Goal: Find specific page/section: Find specific page/section

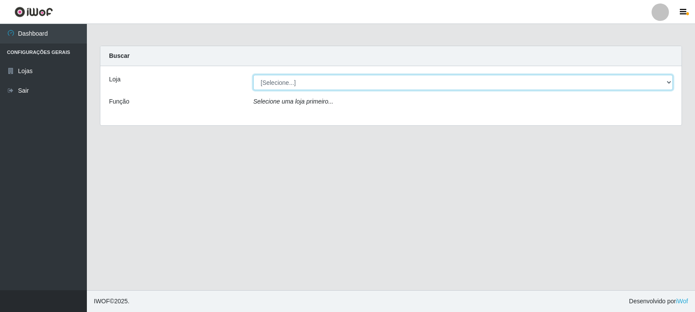
click at [313, 83] on select "[Selecione...] Rede Compras Supermercados - LOJA 3" at bounding box center [463, 82] width 420 height 15
select select "162"
click at [253, 75] on select "[Selecione...] Rede Compras Supermercados - LOJA 3" at bounding box center [463, 82] width 420 height 15
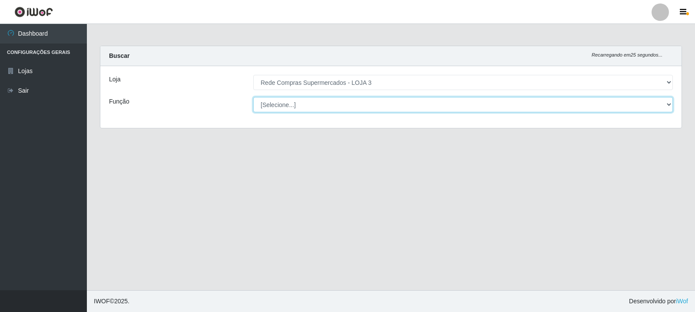
click at [323, 101] on select "[Selecione...] ASG ASG + ASG ++ Balconista Balconista + Balconista ++ Embalador…" at bounding box center [463, 104] width 420 height 15
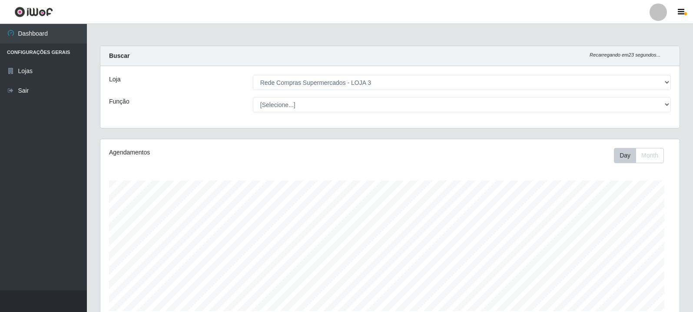
click at [200, 135] on div "Carregando... Buscar Recarregando em 23 segundos... Loja [Selecione...] Rede Co…" at bounding box center [389, 92] width 593 height 93
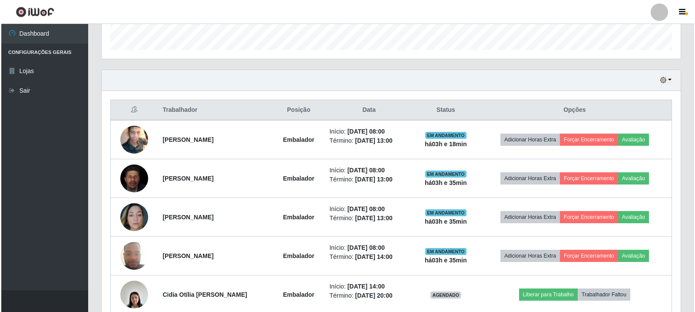
scroll to position [304, 0]
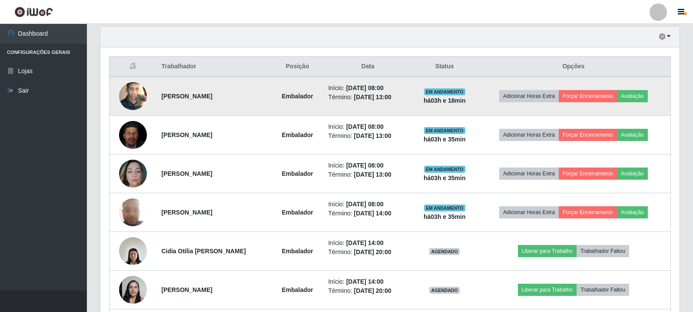
click at [128, 97] on img at bounding box center [133, 96] width 28 height 35
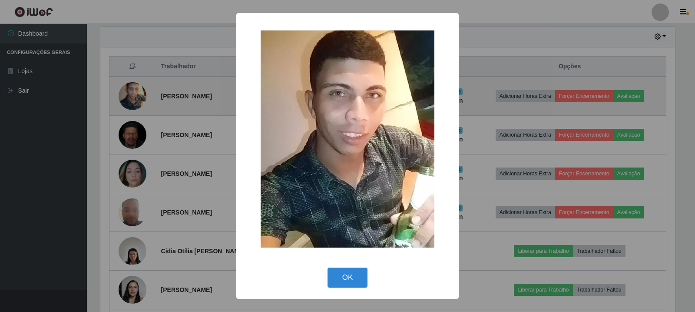
click at [128, 97] on div "× OK Cancel" at bounding box center [347, 156] width 695 height 312
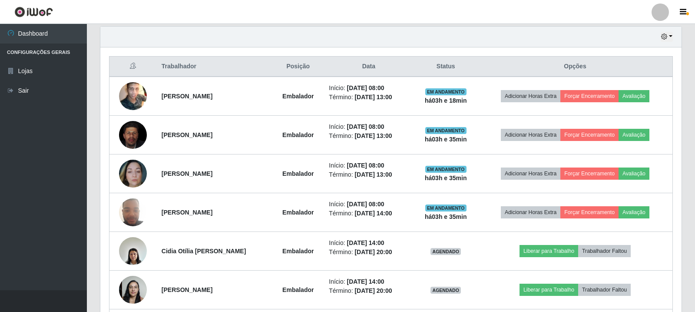
scroll to position [180, 579]
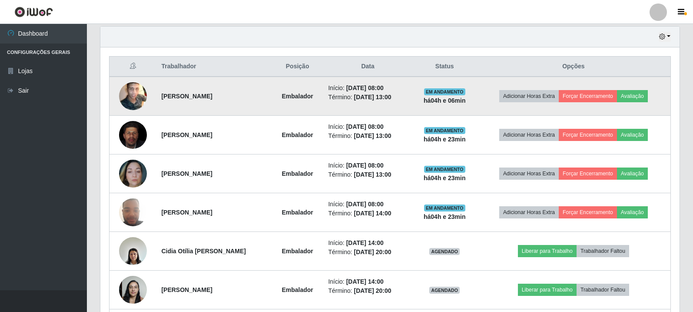
click at [202, 95] on strong "[PERSON_NAME]" at bounding box center [186, 96] width 51 height 7
click at [139, 99] on img at bounding box center [133, 96] width 28 height 35
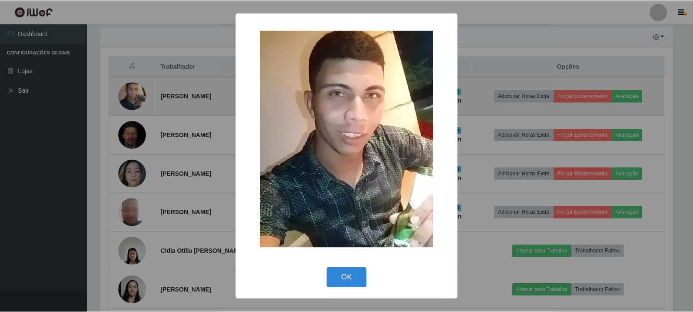
scroll to position [180, 575]
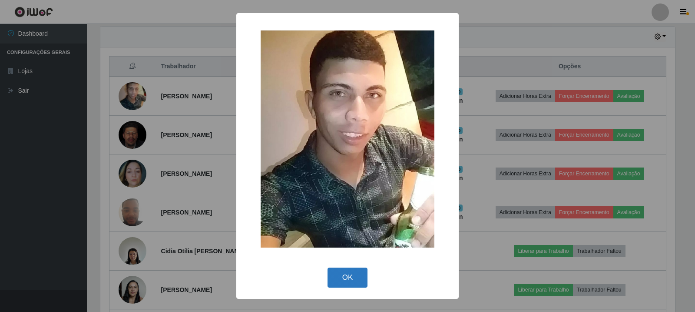
click at [357, 273] on button "OK" at bounding box center [348, 277] width 40 height 20
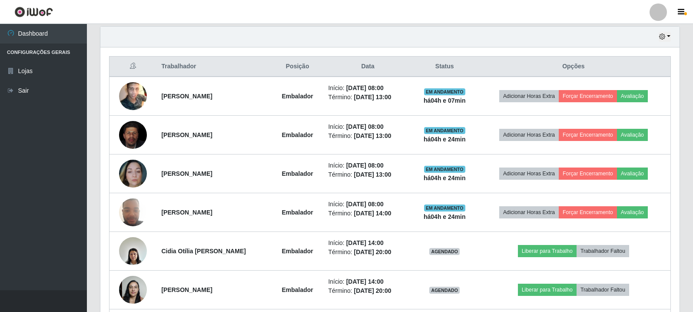
scroll to position [180, 579]
